Goal: Task Accomplishment & Management: Manage account settings

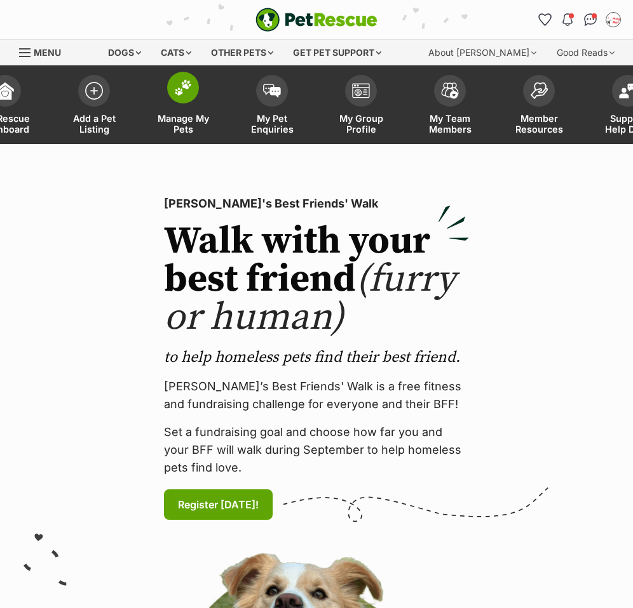
click at [188, 114] on span "Manage My Pets" at bounding box center [182, 124] width 57 height 22
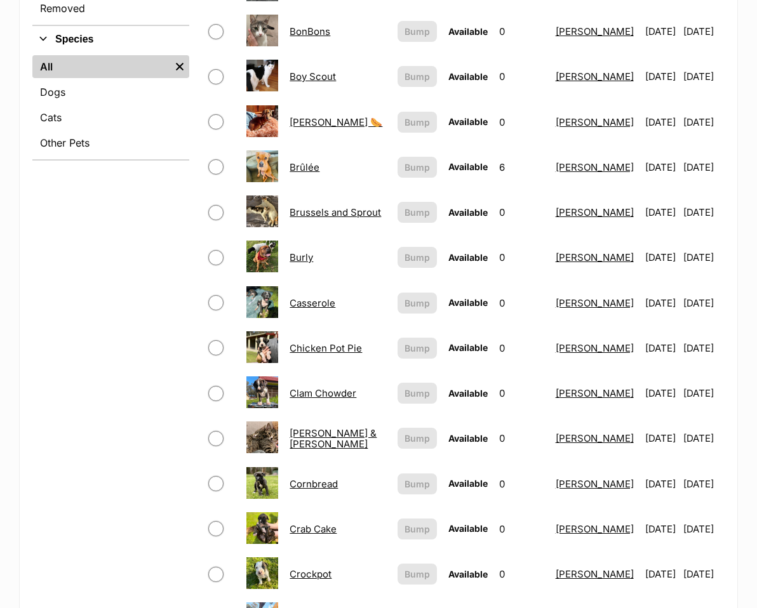
scroll to position [508, 0]
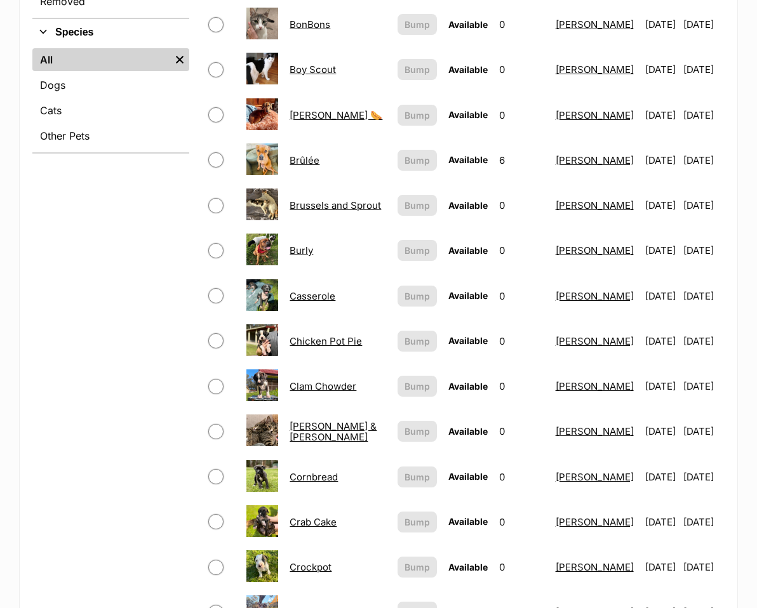
click at [300, 420] on link "[PERSON_NAME] & [PERSON_NAME]" at bounding box center [333, 431] width 87 height 23
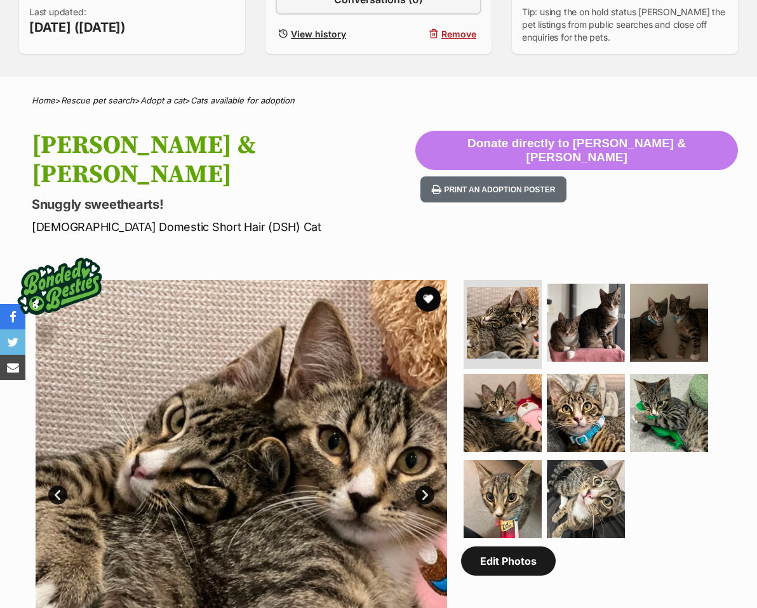
click at [516, 547] on link "Edit Photos" at bounding box center [508, 561] width 95 height 29
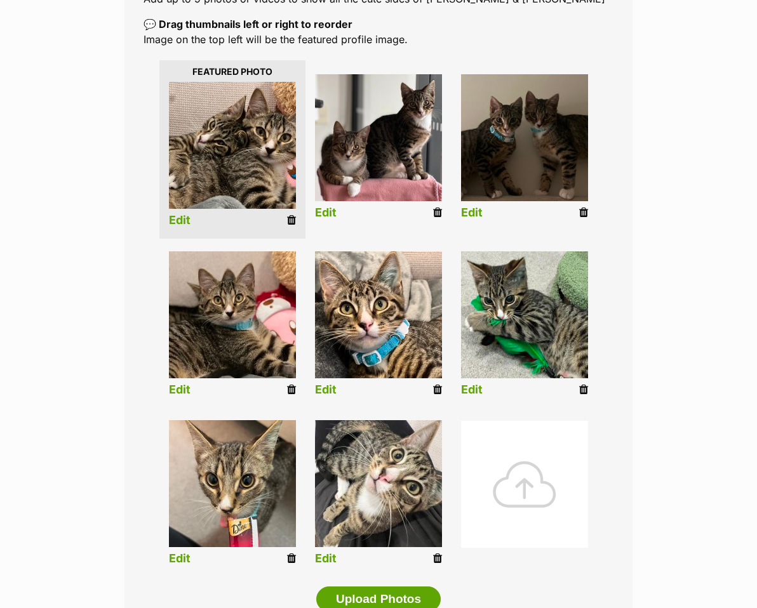
scroll to position [318, 0]
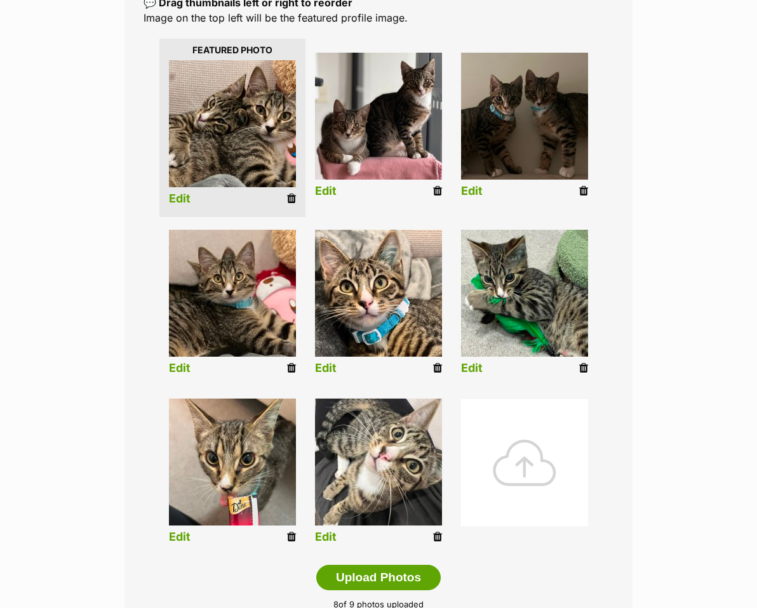
drag, startPoint x: 580, startPoint y: 166, endPoint x: 443, endPoint y: 42, distance: 185.2
click at [580, 185] on icon at bounding box center [583, 190] width 9 height 11
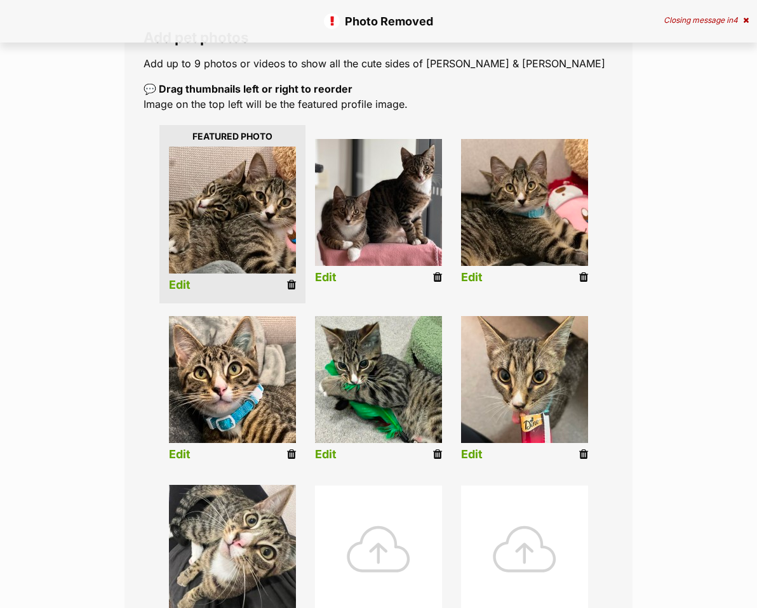
scroll to position [254, 0]
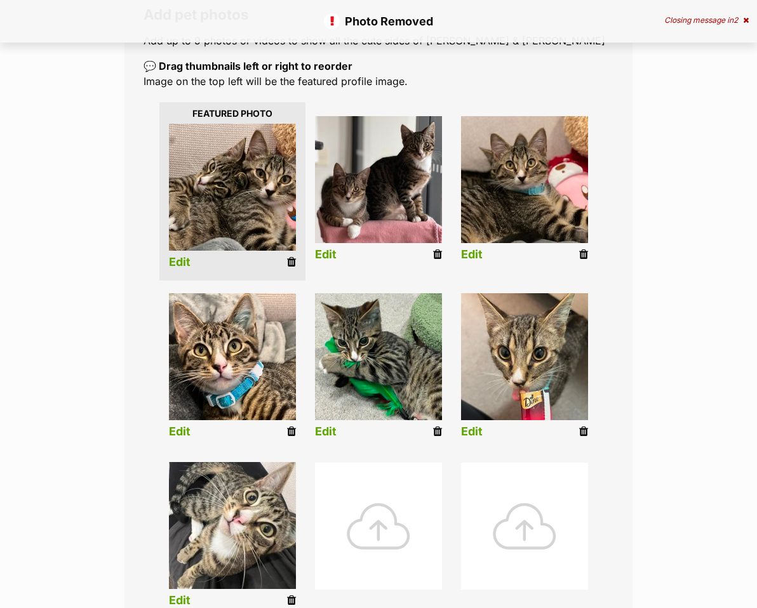
click at [584, 426] on icon at bounding box center [583, 431] width 9 height 11
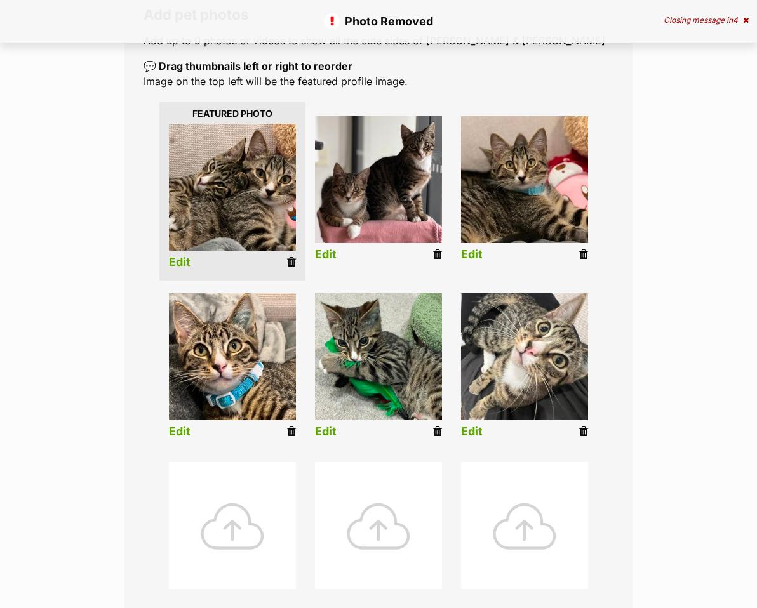
scroll to position [318, 0]
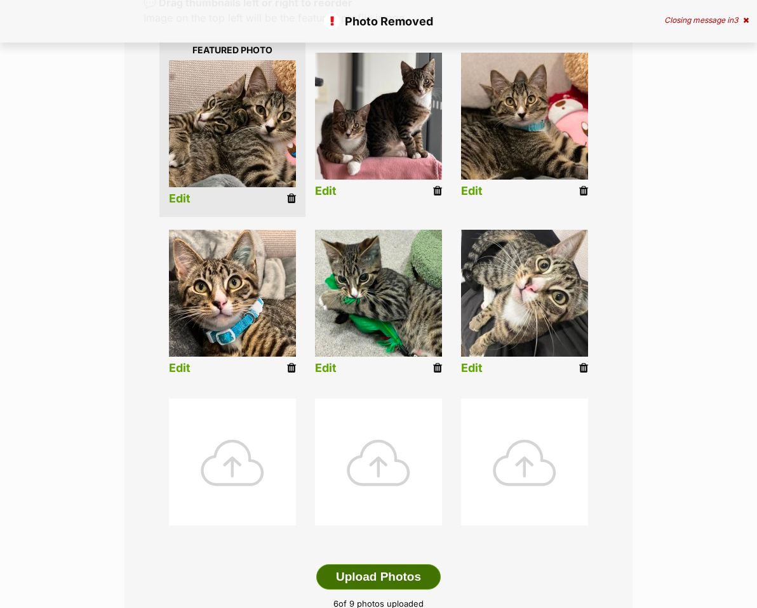
click at [387, 565] on button "Upload Photos" at bounding box center [378, 577] width 124 height 25
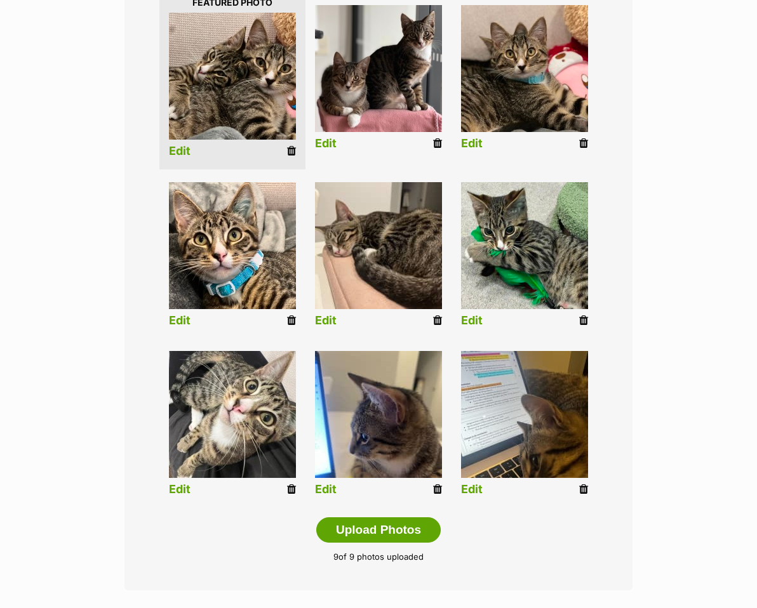
scroll to position [508, 0]
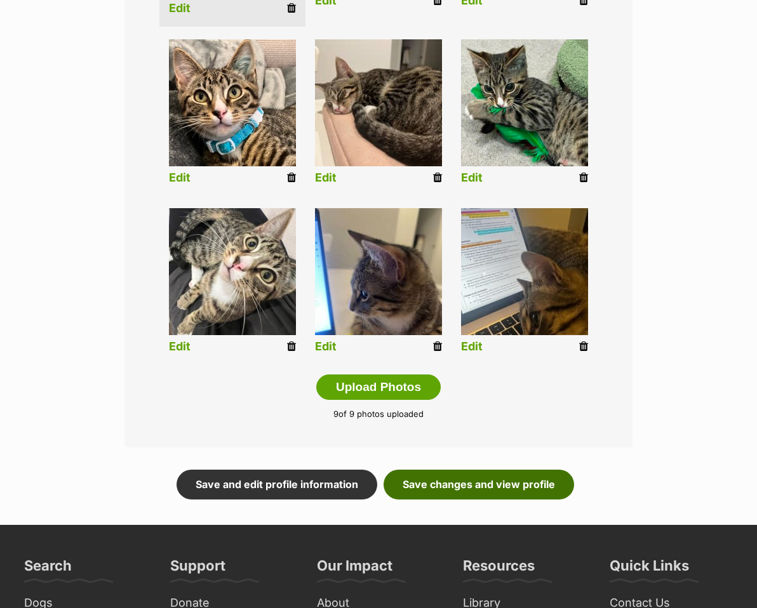
click at [540, 470] on link "Save changes and view profile" at bounding box center [479, 484] width 191 height 29
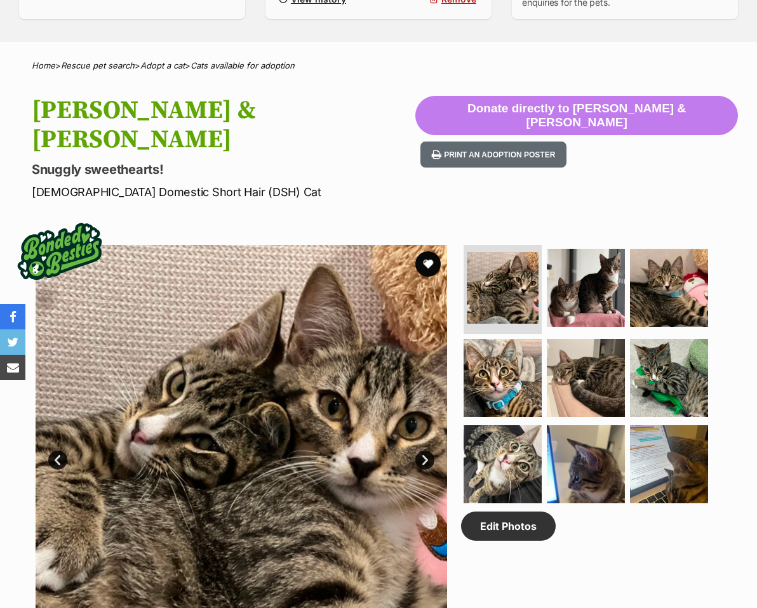
scroll to position [508, 0]
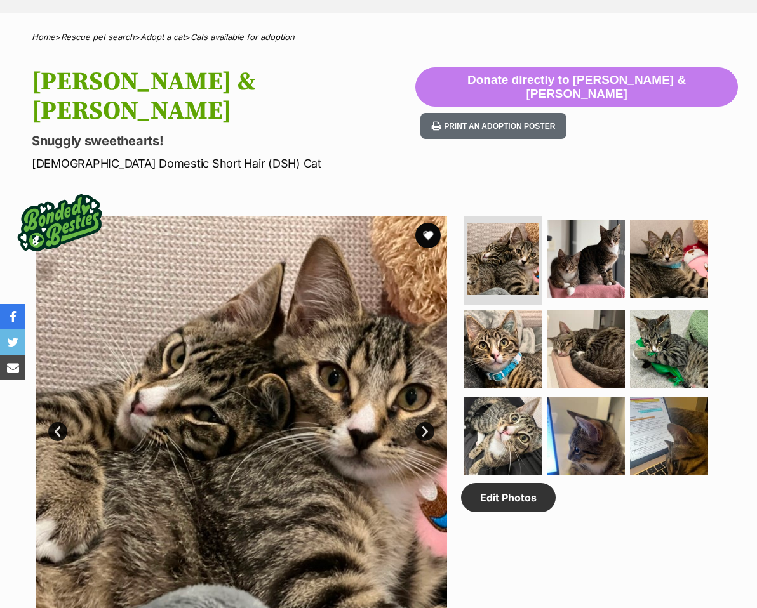
click at [422, 422] on link "Next" at bounding box center [424, 431] width 19 height 19
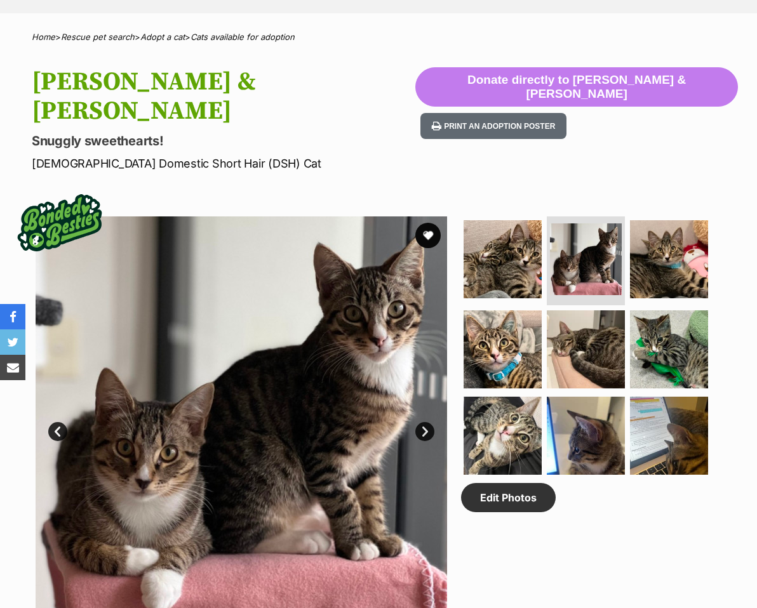
click at [422, 422] on link "Next" at bounding box center [424, 431] width 19 height 19
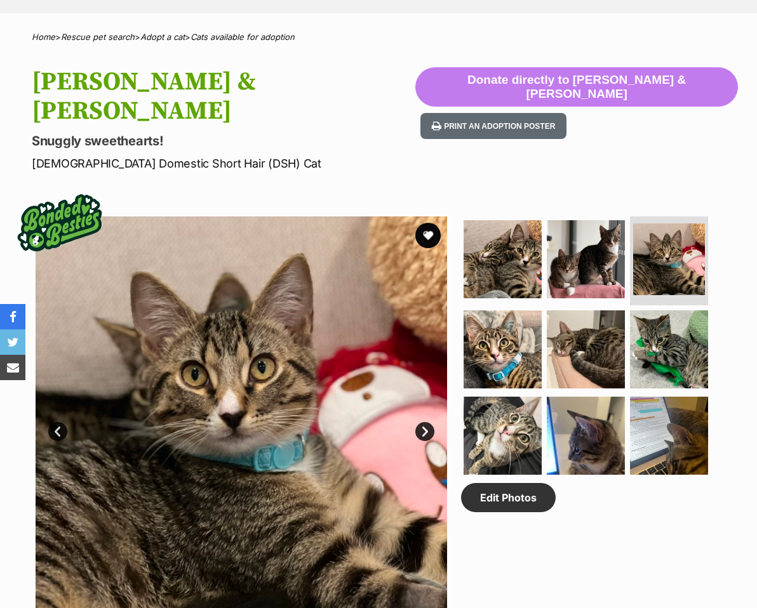
click at [422, 422] on link "Next" at bounding box center [424, 431] width 19 height 19
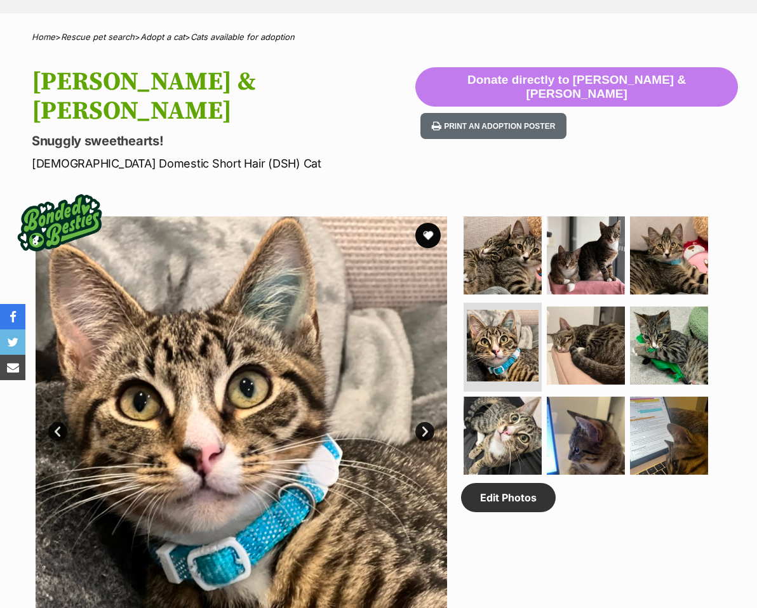
scroll to position [0, 0]
click at [422, 422] on link "Next" at bounding box center [424, 431] width 19 height 19
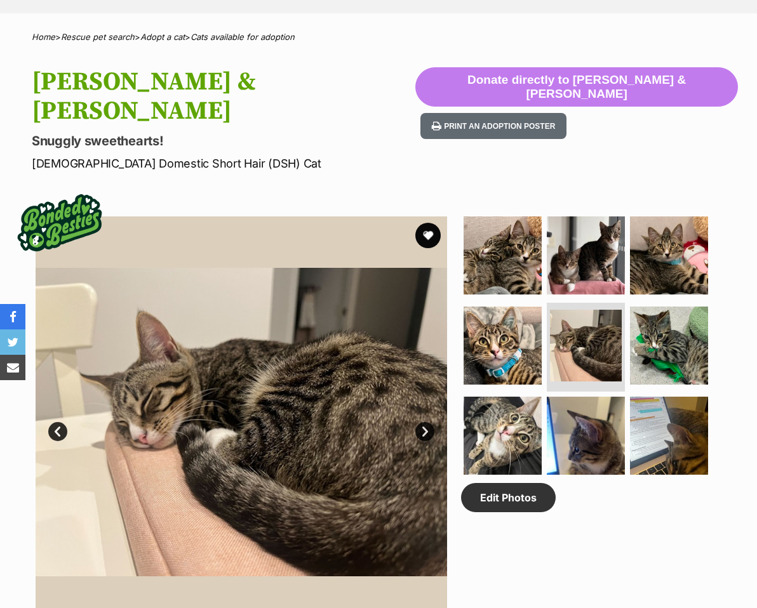
click at [422, 422] on link "Next" at bounding box center [424, 431] width 19 height 19
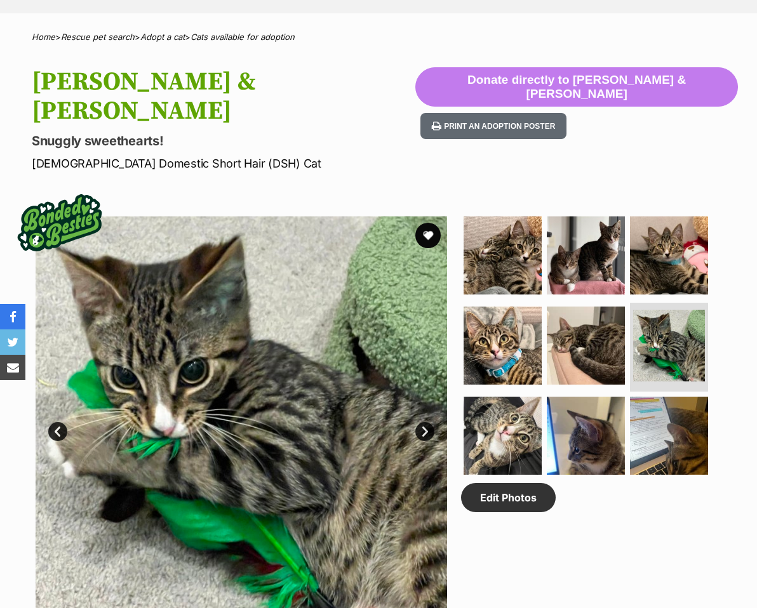
click at [422, 422] on link "Next" at bounding box center [424, 431] width 19 height 19
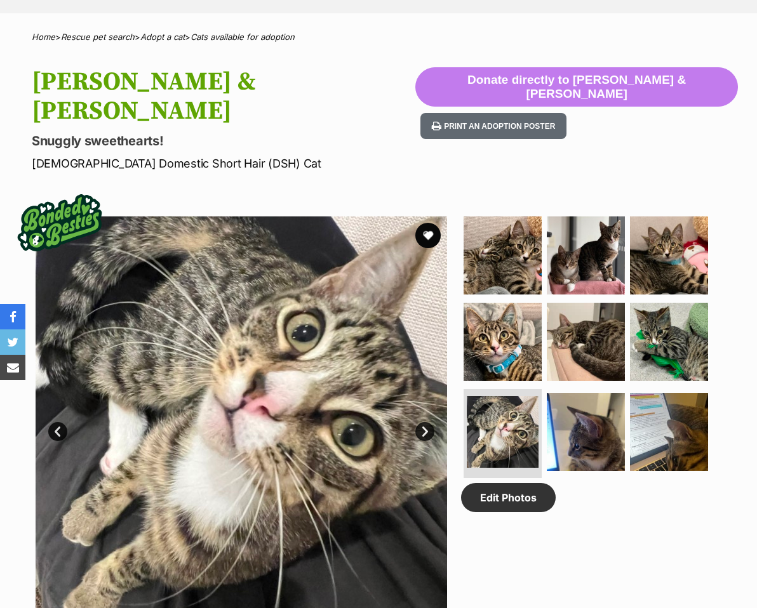
click at [422, 422] on link "Next" at bounding box center [424, 431] width 19 height 19
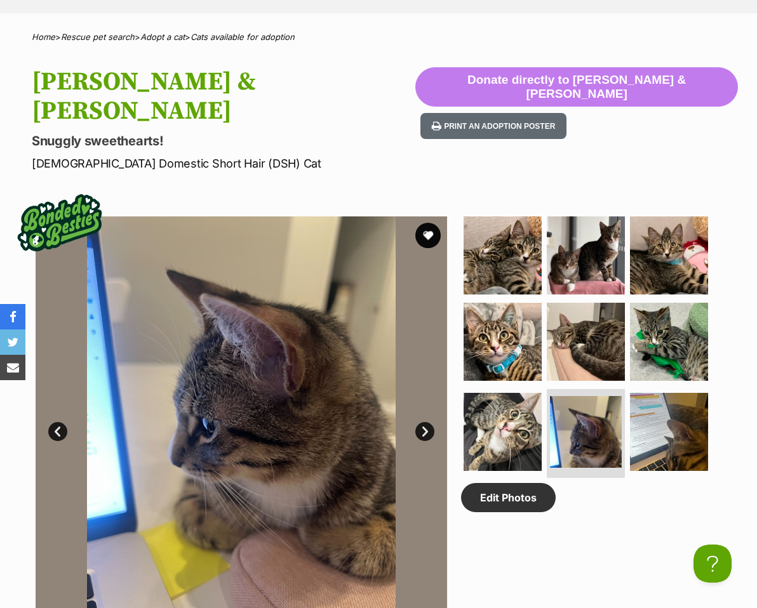
click at [422, 422] on link "Next" at bounding box center [424, 431] width 19 height 19
